Goal: Task Accomplishment & Management: Use online tool/utility

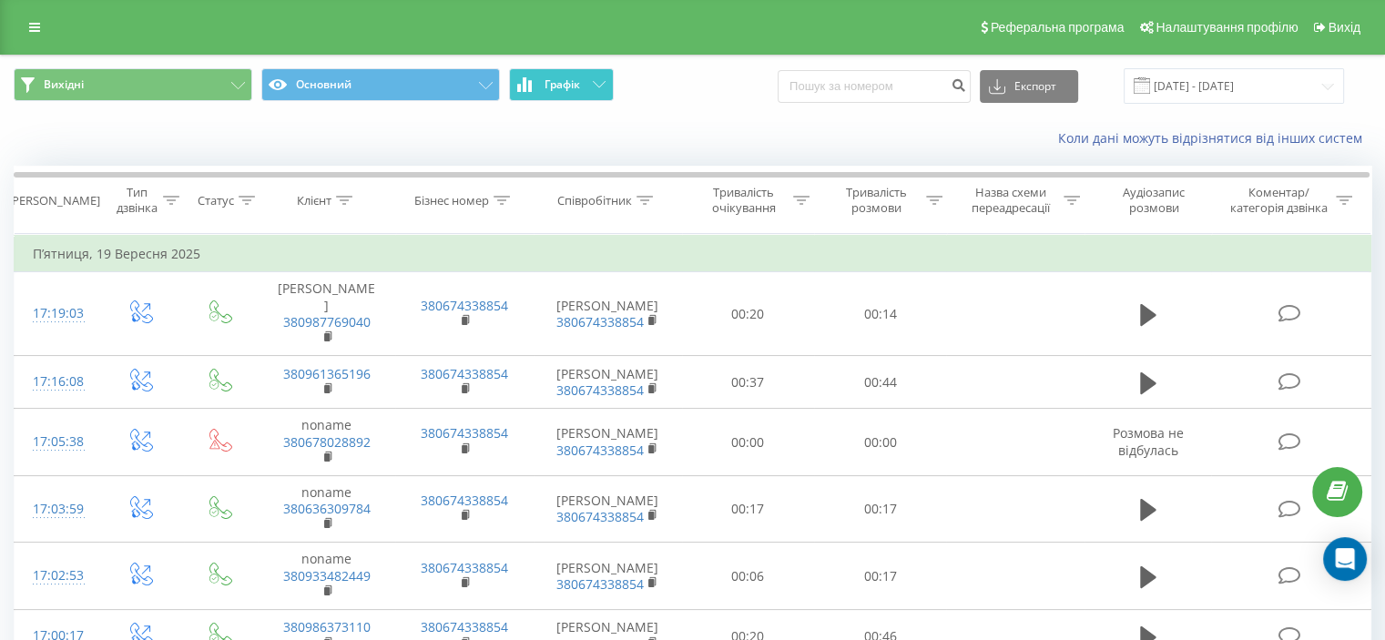
click at [524, 86] on icon at bounding box center [525, 84] width 4 height 15
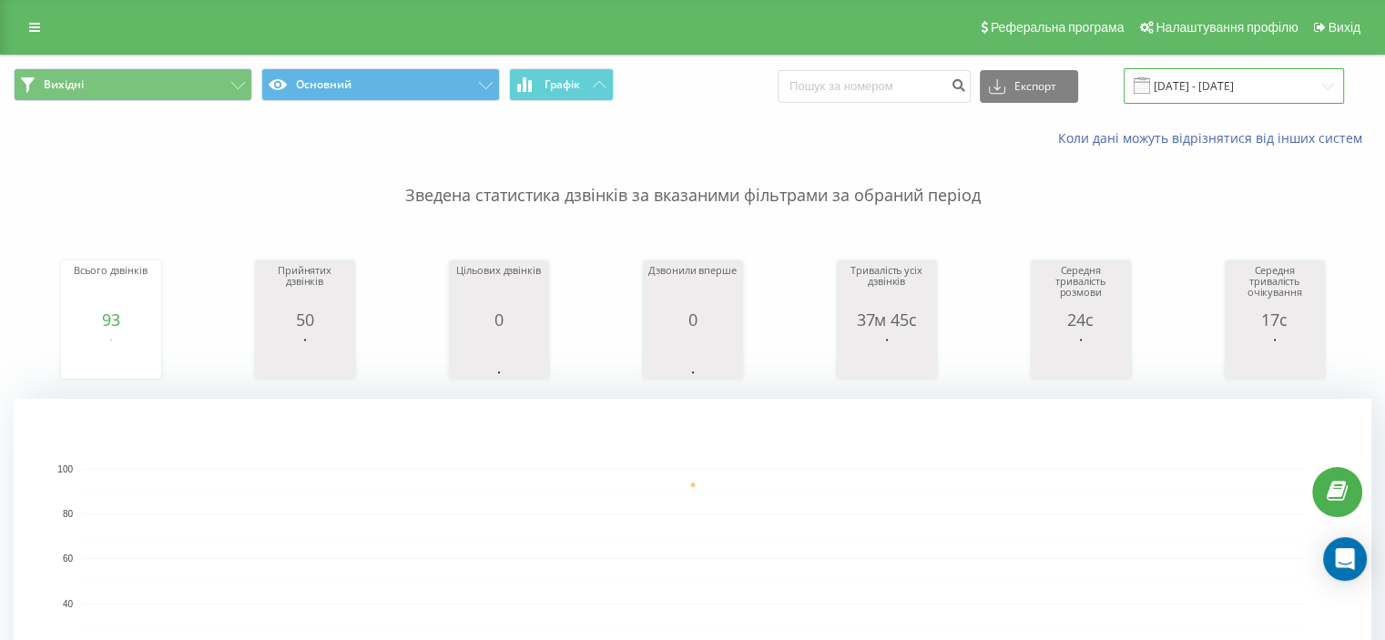
click at [1267, 91] on input "[DATE] - [DATE]" at bounding box center [1233, 86] width 220 height 36
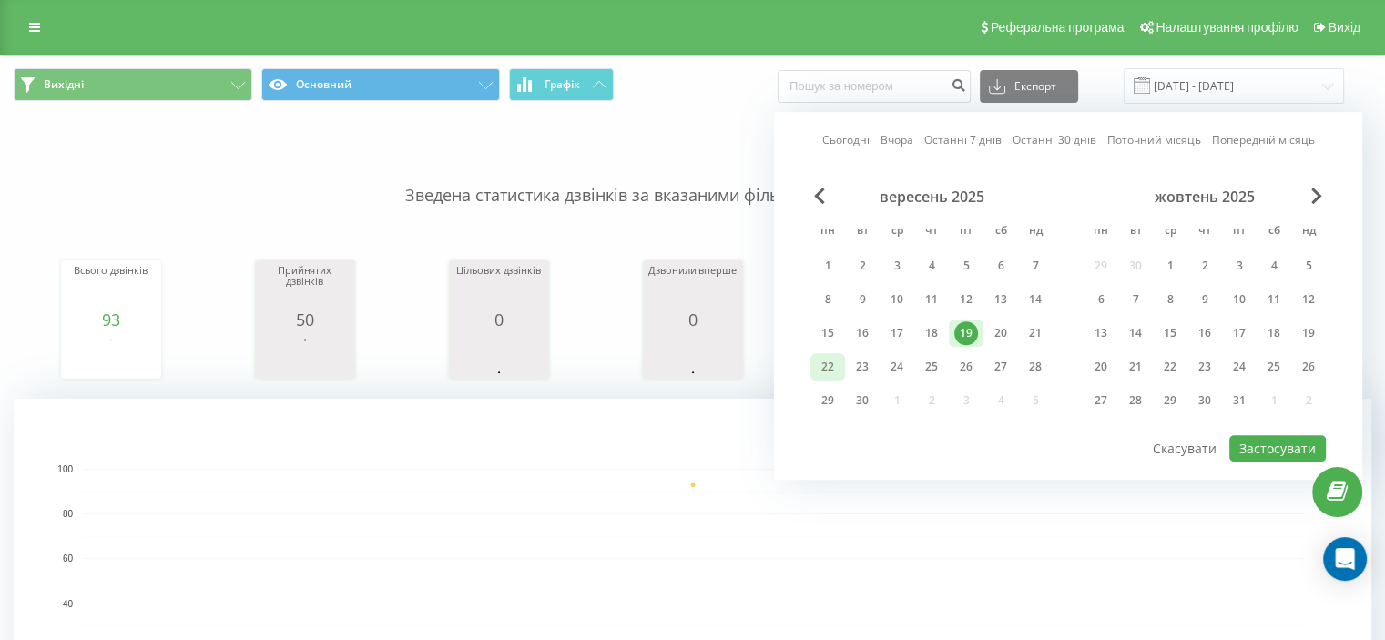
click at [827, 359] on div "22" at bounding box center [828, 367] width 24 height 24
click at [1255, 446] on button "Застосувати" at bounding box center [1277, 448] width 97 height 26
type input "[DATE] - [DATE]"
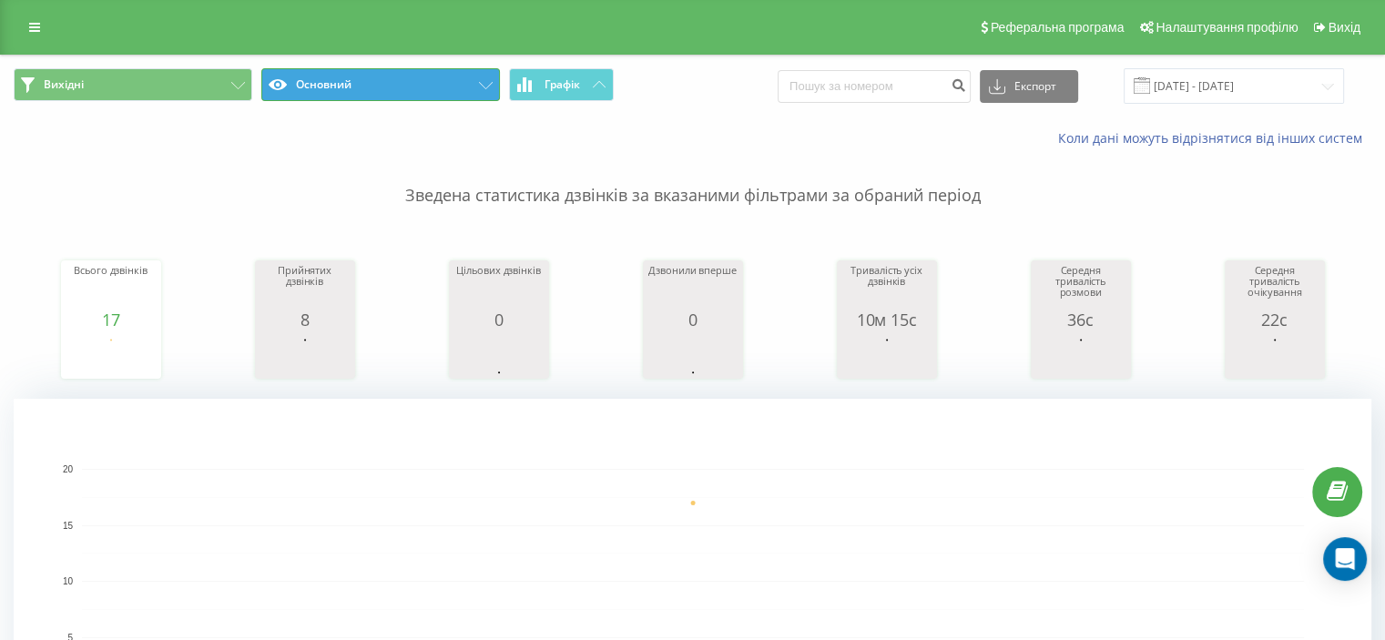
click at [479, 86] on icon at bounding box center [486, 85] width 14 height 7
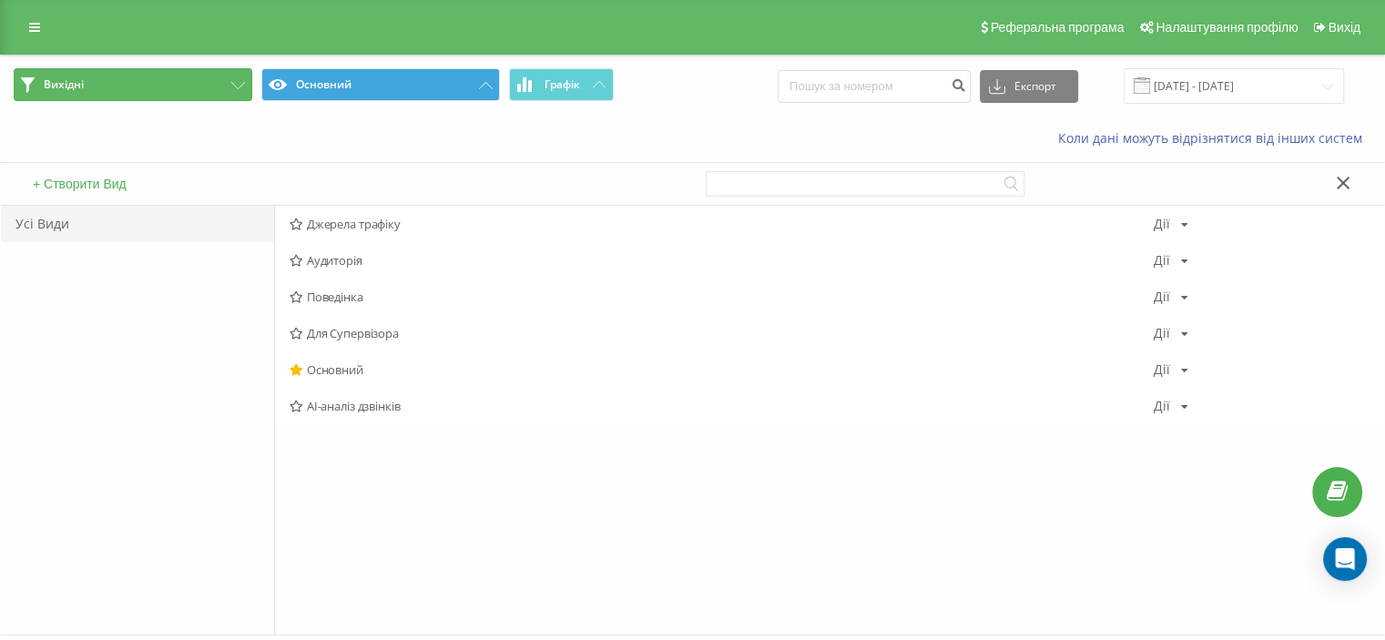
click at [197, 82] on button "Вихідні" at bounding box center [133, 84] width 239 height 33
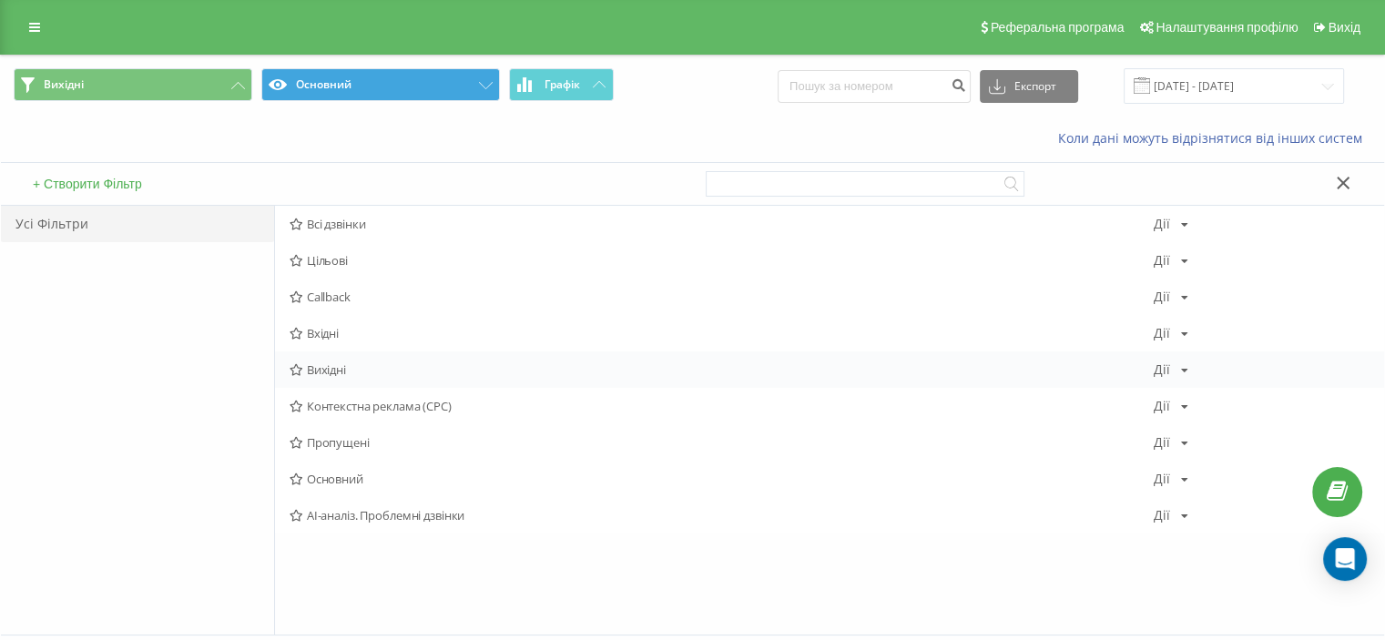
click at [322, 363] on span "Вихідні" at bounding box center [722, 369] width 864 height 13
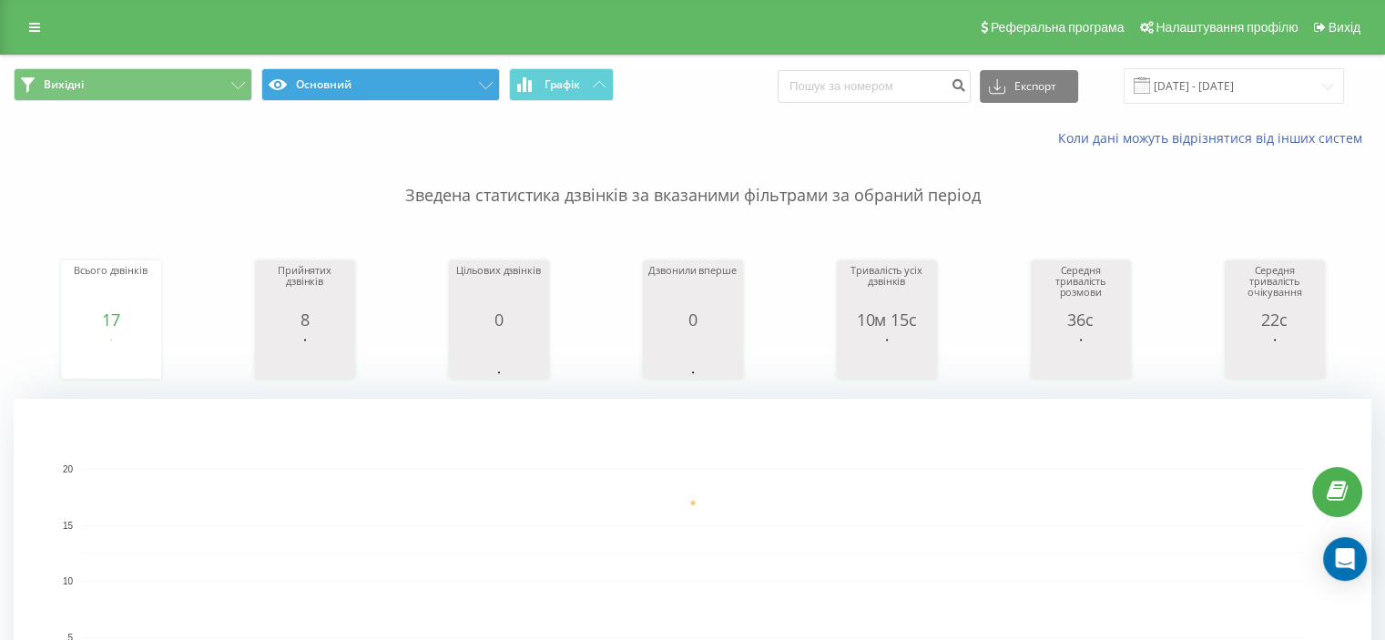
click at [547, 105] on div "Вихідні Основний Графік Експорт .csv .xls .xlsx [DATE] - [DATE]" at bounding box center [692, 86] width 1383 height 61
click at [563, 83] on span "Графік" at bounding box center [562, 84] width 36 height 13
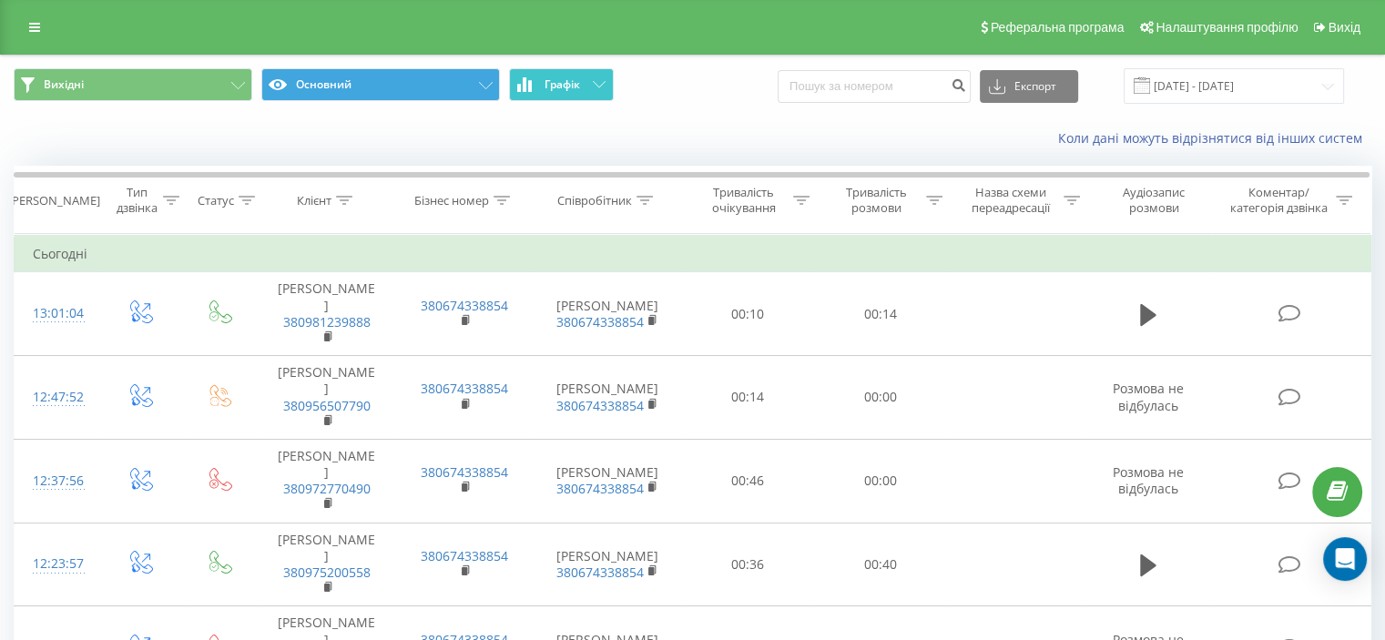
click at [563, 83] on span "Графік" at bounding box center [562, 84] width 36 height 13
